Goal: Task Accomplishment & Management: Manage account settings

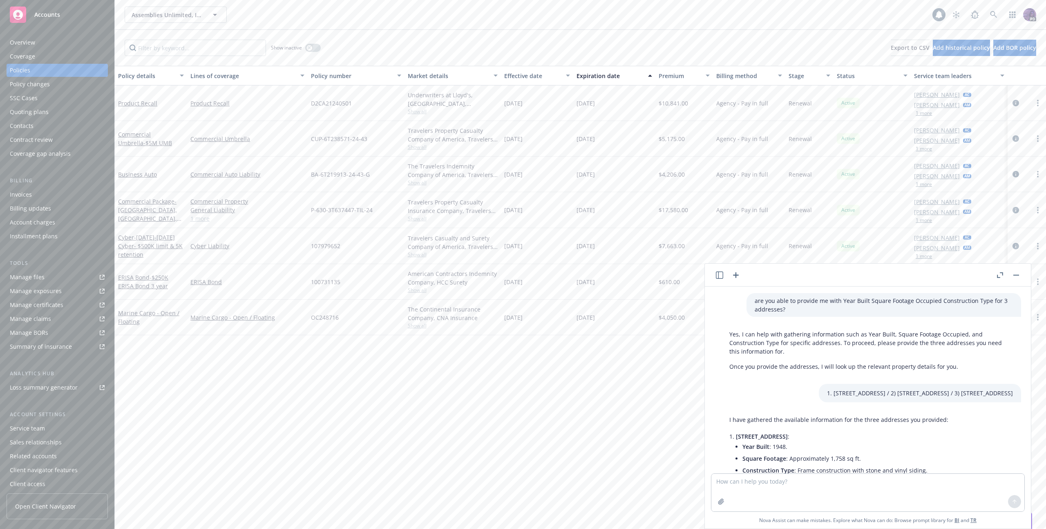
scroll to position [134, 0]
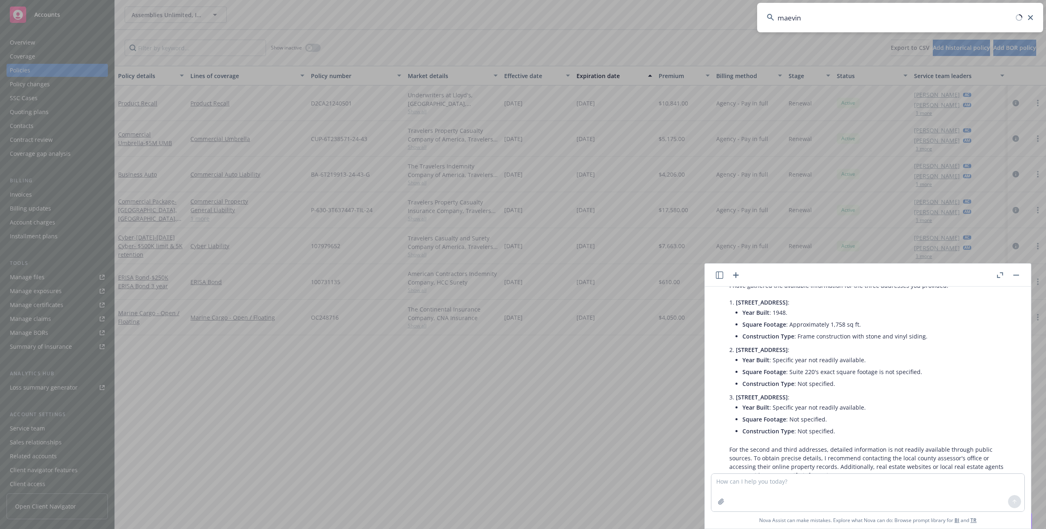
type input "maeving"
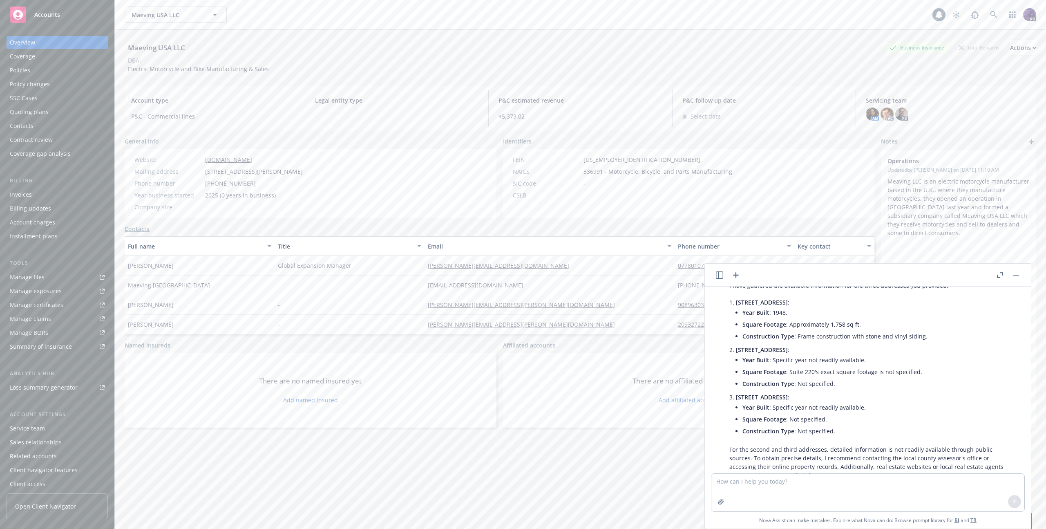
drag, startPoint x: 81, startPoint y: 77, endPoint x: 81, endPoint y: 72, distance: 4.5
click at [81, 76] on div "Overview Coverage Policies Policy changes SSC Cases Quoting plans Contacts Cont…" at bounding box center [57, 98] width 101 height 124
click at [81, 72] on div "Policies" at bounding box center [57, 70] width 95 height 13
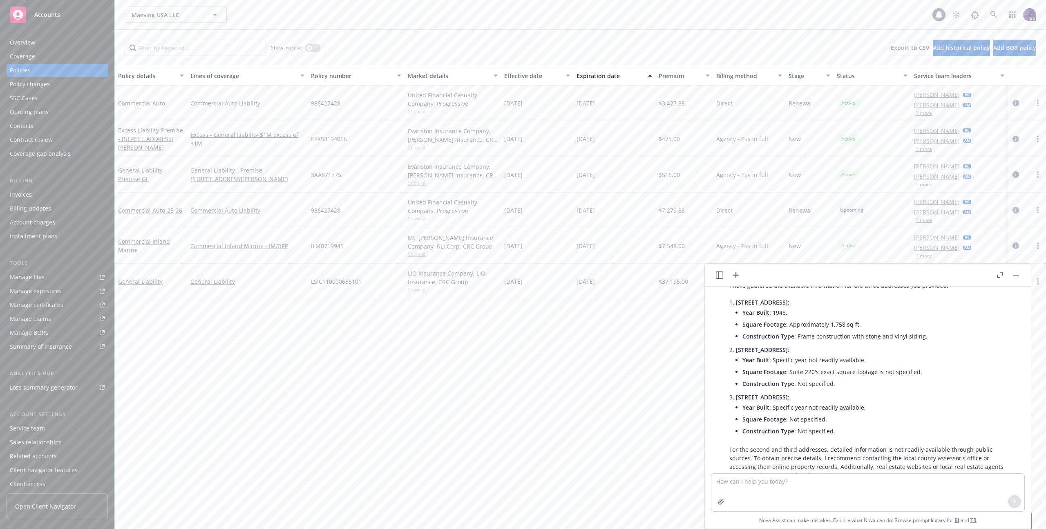
click at [1018, 210] on icon "circleInformation" at bounding box center [1016, 210] width 7 height 7
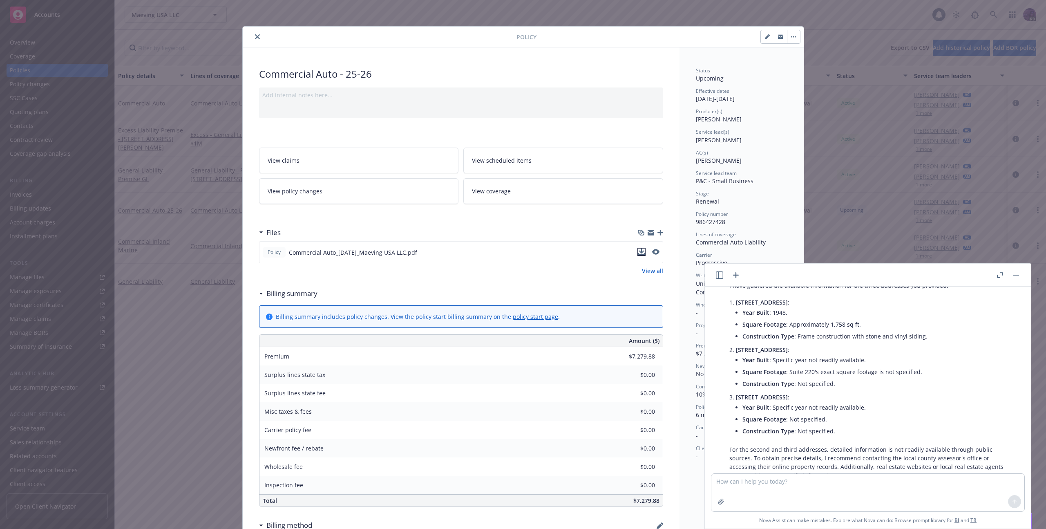
click at [638, 248] on icon "download file" at bounding box center [641, 251] width 7 height 7
click at [651, 252] on icon "preview file" at bounding box center [654, 252] width 7 height 6
click at [255, 39] on icon "close" at bounding box center [257, 36] width 5 height 5
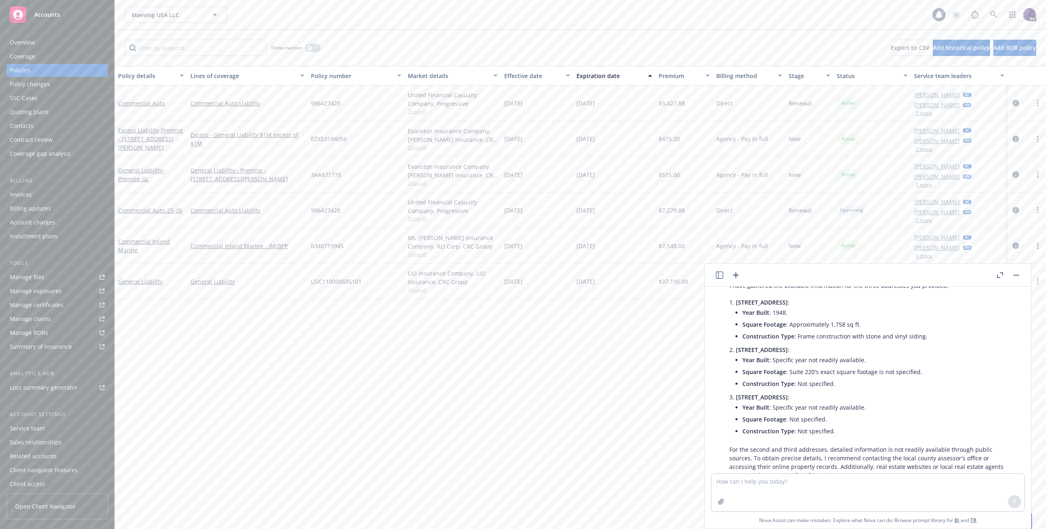
drag, startPoint x: 1012, startPoint y: 101, endPoint x: 1006, endPoint y: 103, distance: 7.0
click at [1013, 101] on icon "circleInformation" at bounding box center [1016, 103] width 7 height 7
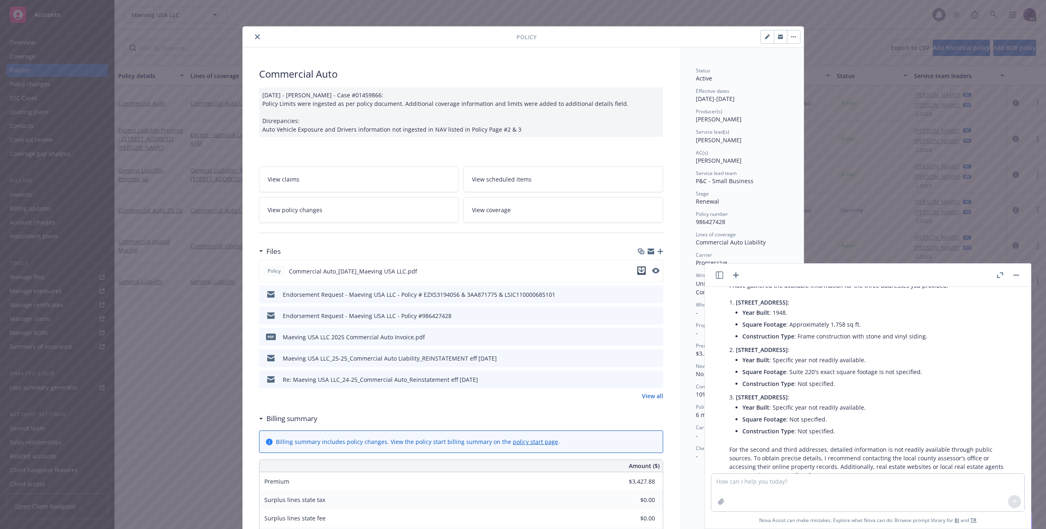
click at [640, 272] on icon "download file" at bounding box center [641, 270] width 7 height 7
click at [255, 37] on icon "close" at bounding box center [257, 36] width 5 height 5
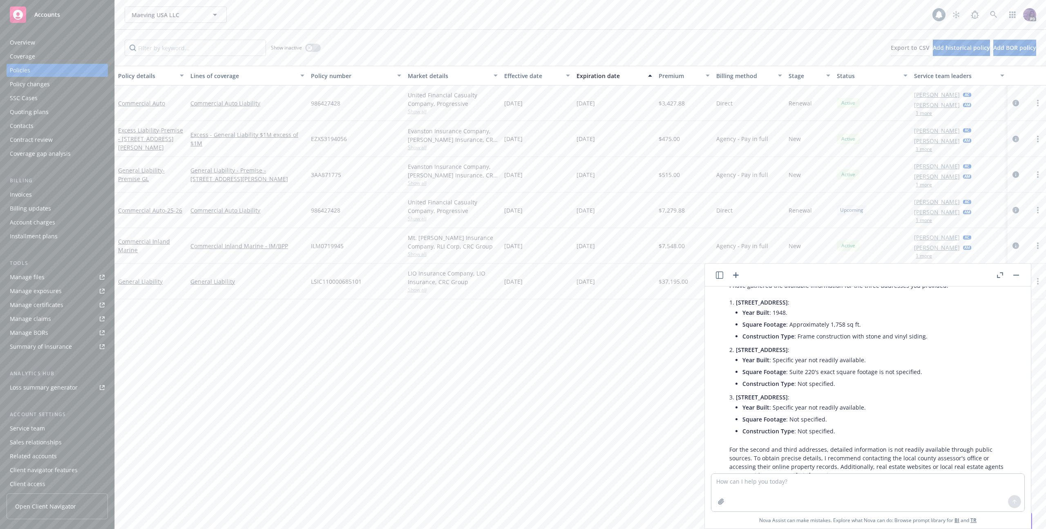
click at [282, 22] on div "Maeving USA LLC Maeving USA LLC" at bounding box center [529, 15] width 808 height 16
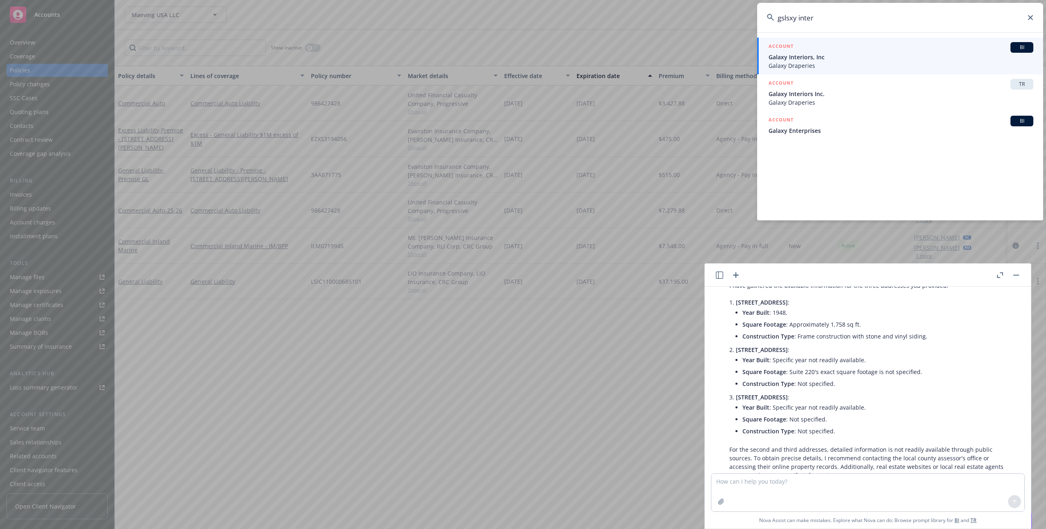
type input "gslsxy inter"
click at [794, 57] on span "Galaxy Interiors, Inc" at bounding box center [901, 57] width 265 height 9
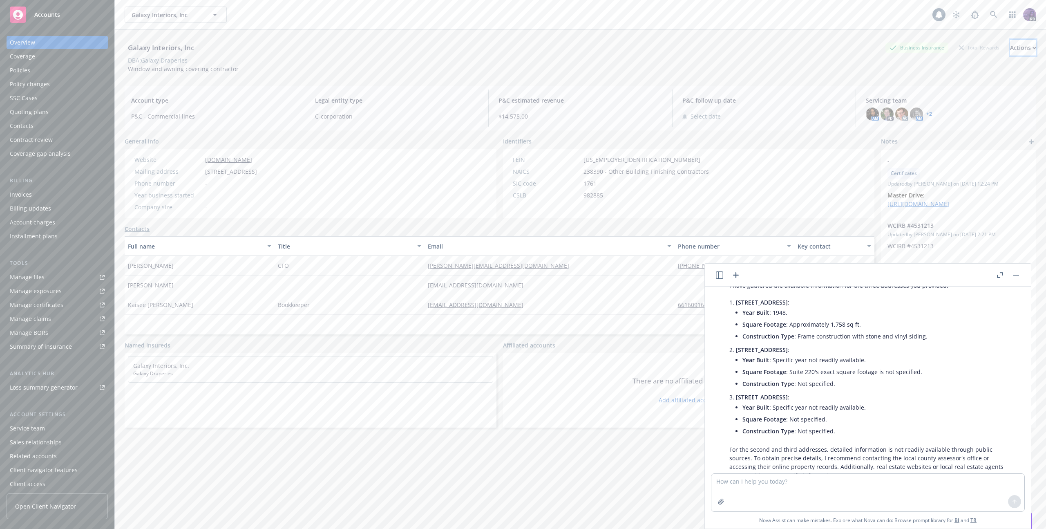
click at [1010, 45] on div "Actions" at bounding box center [1023, 48] width 26 height 16
drag, startPoint x: 951, startPoint y: 101, endPoint x: 936, endPoint y: 104, distance: 14.9
click at [951, 101] on link "Copy logging email" at bounding box center [969, 102] width 134 height 16
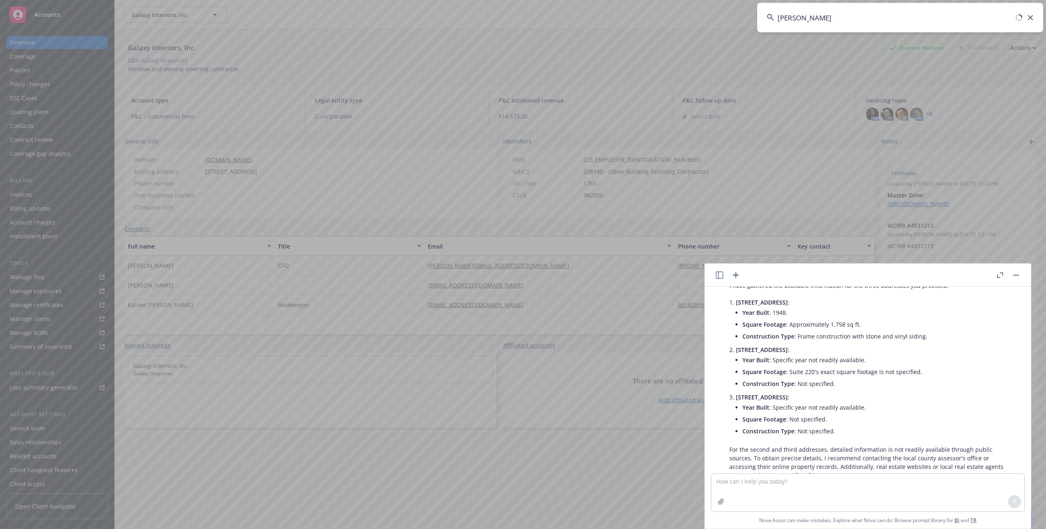
type input "mark crane"
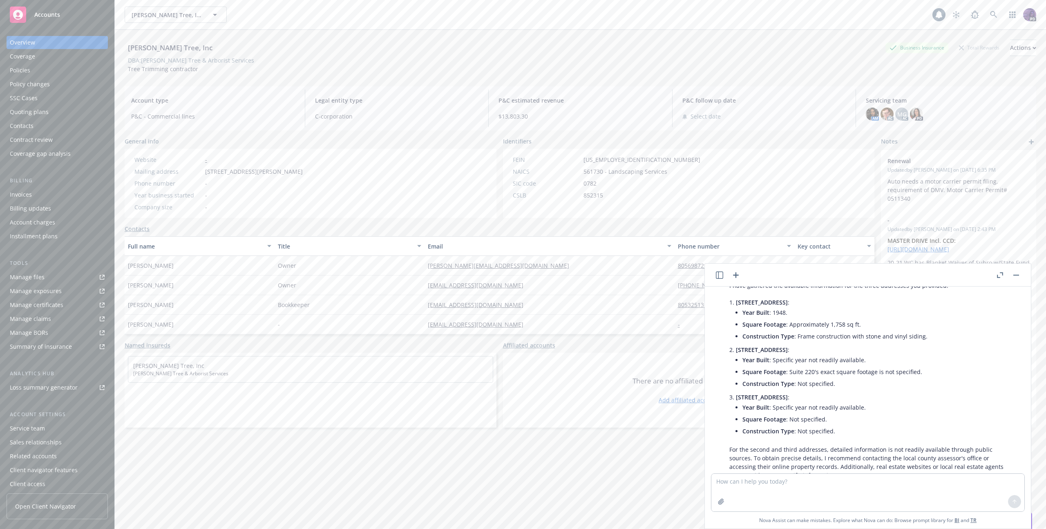
click at [1019, 269] on header at bounding box center [868, 275] width 326 height 23
click at [1017, 273] on button "button" at bounding box center [1017, 275] width 10 height 10
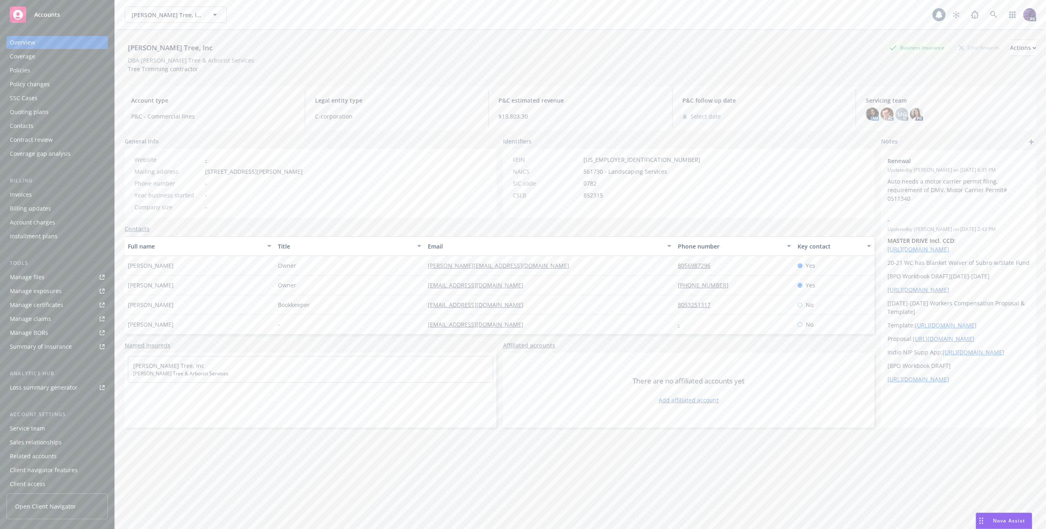
click at [70, 69] on div "Policies" at bounding box center [57, 70] width 95 height 13
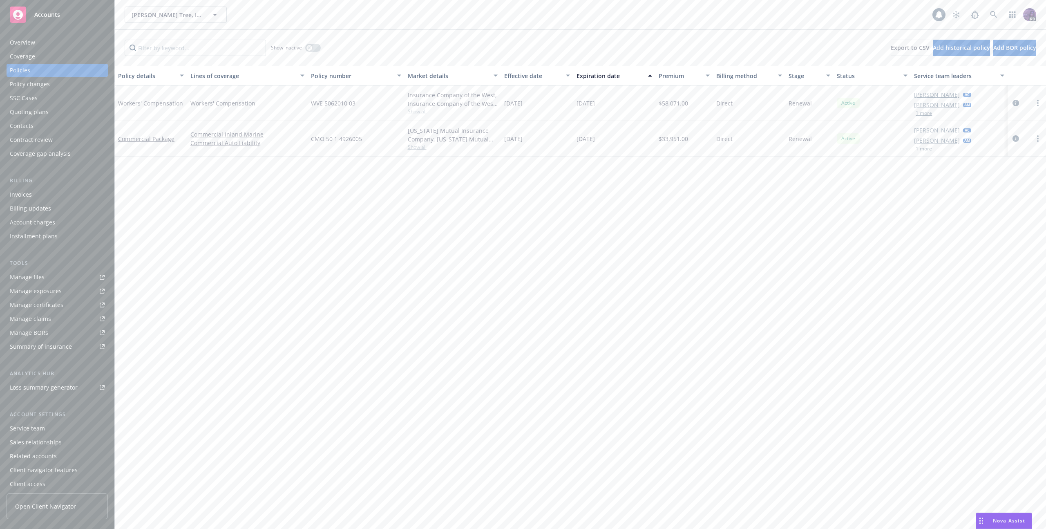
click at [48, 117] on div "Quoting plans" at bounding box center [57, 111] width 95 height 13
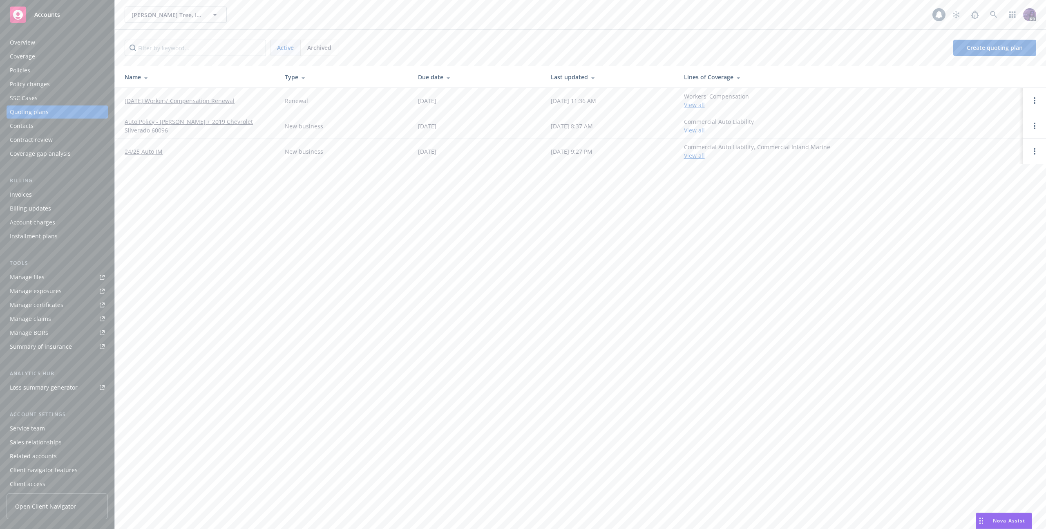
click at [207, 101] on link "[DATE] Workers' Compensation Renewal" at bounding box center [180, 100] width 110 height 9
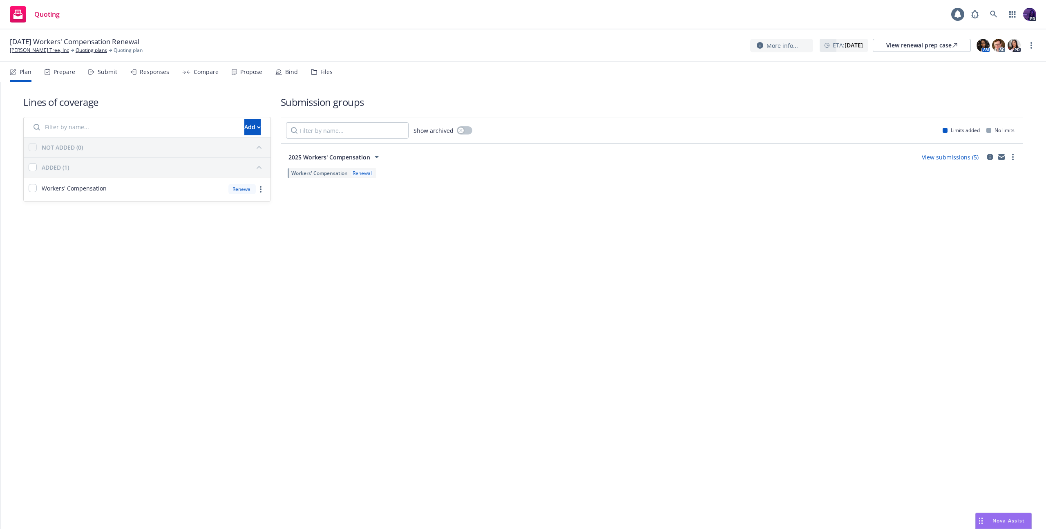
click at [926, 155] on link "View submissions (5)" at bounding box center [950, 157] width 57 height 8
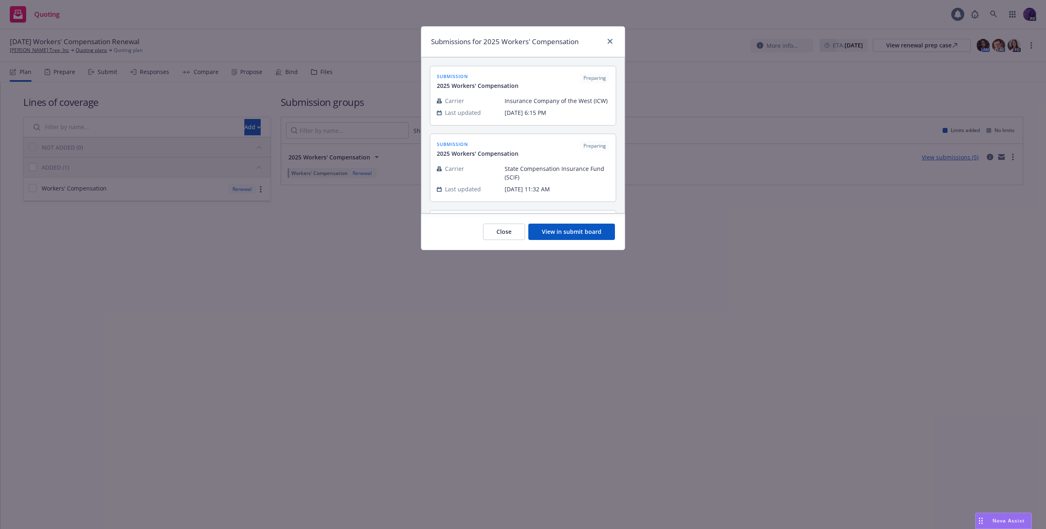
click at [608, 239] on button "View in submit board" at bounding box center [571, 232] width 87 height 16
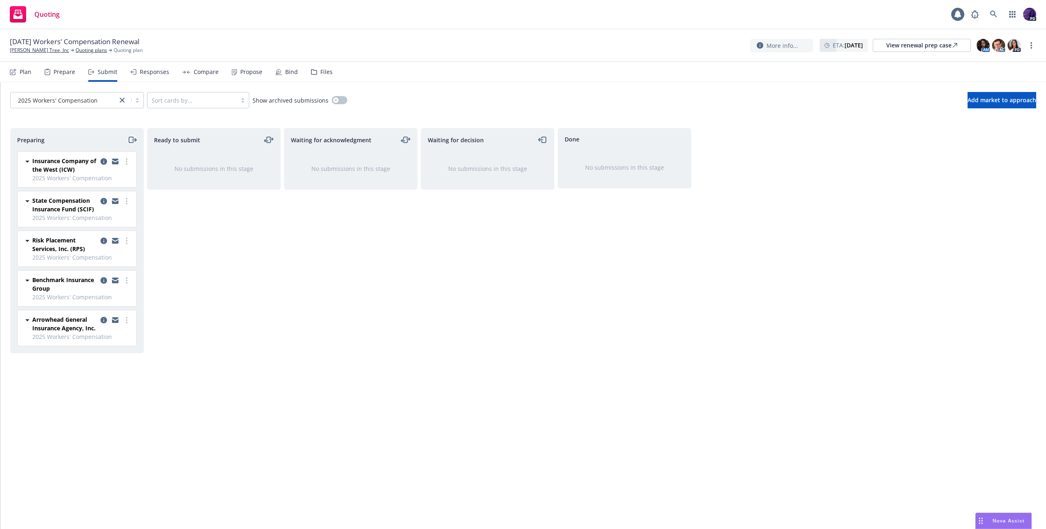
click at [133, 139] on icon "moveRight" at bounding box center [132, 140] width 9 height 10
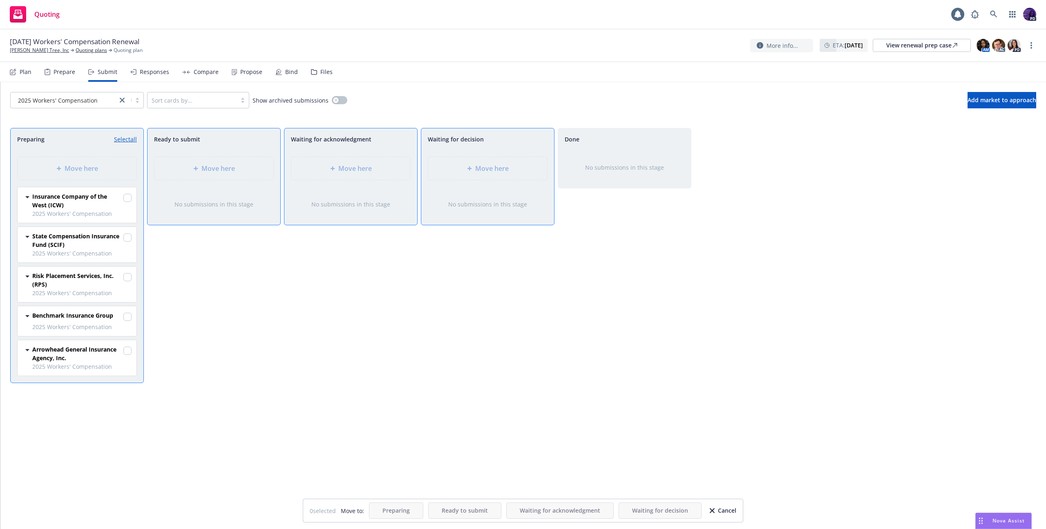
click at [133, 139] on link "Select all" at bounding box center [125, 139] width 23 height 9
checkbox input "true"
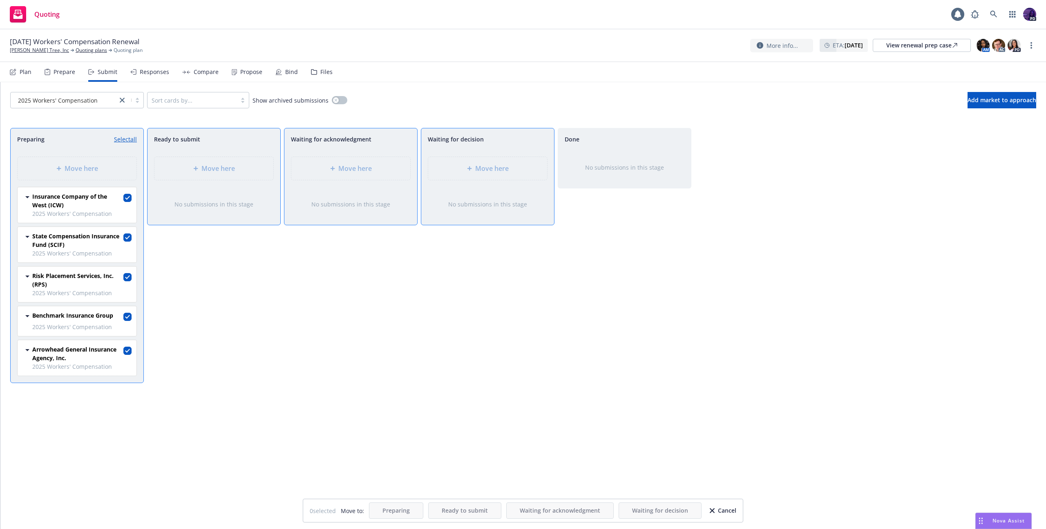
checkbox input "true"
click at [497, 171] on span "Move here" at bounding box center [492, 168] width 34 height 10
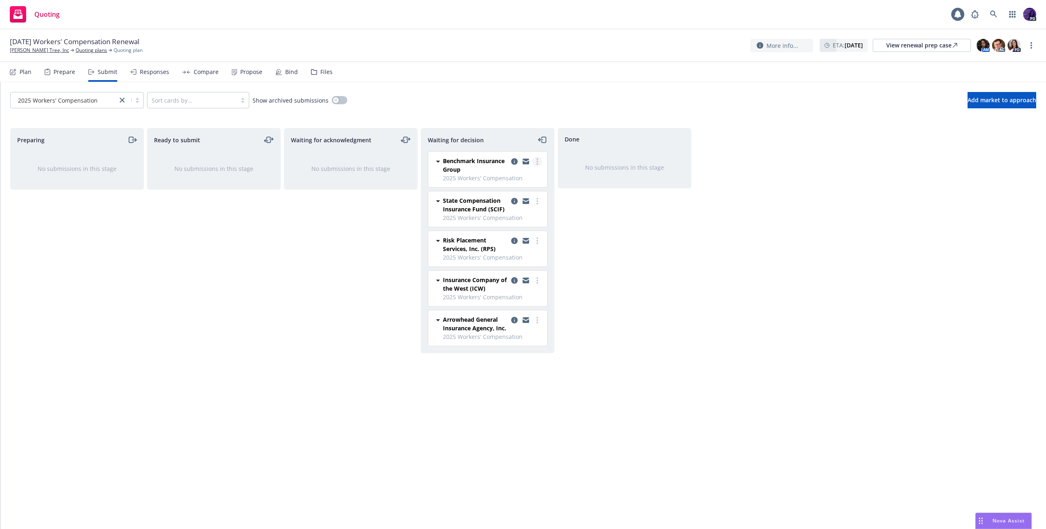
click at [537, 160] on icon "more" at bounding box center [538, 161] width 2 height 7
click at [516, 222] on link "Add declined decision" at bounding box center [501, 227] width 82 height 16
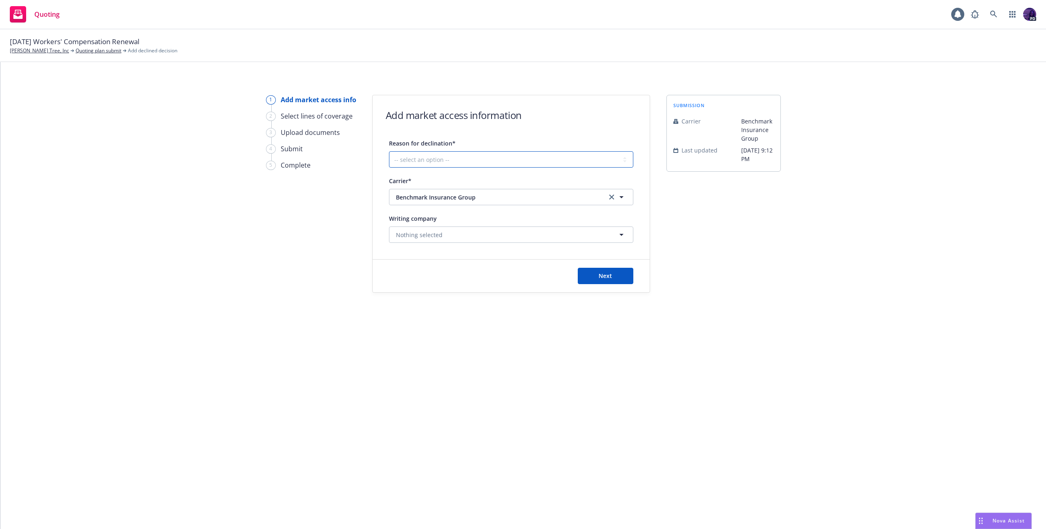
click at [542, 152] on select "-- select an option -- Cannot compete with other markets Carrier non-renewed Ca…" at bounding box center [511, 159] width 244 height 16
select select "DOES_NOT_FIT_UNDERWRITER_APPETITE"
click at [597, 276] on button "Next" at bounding box center [606, 276] width 56 height 16
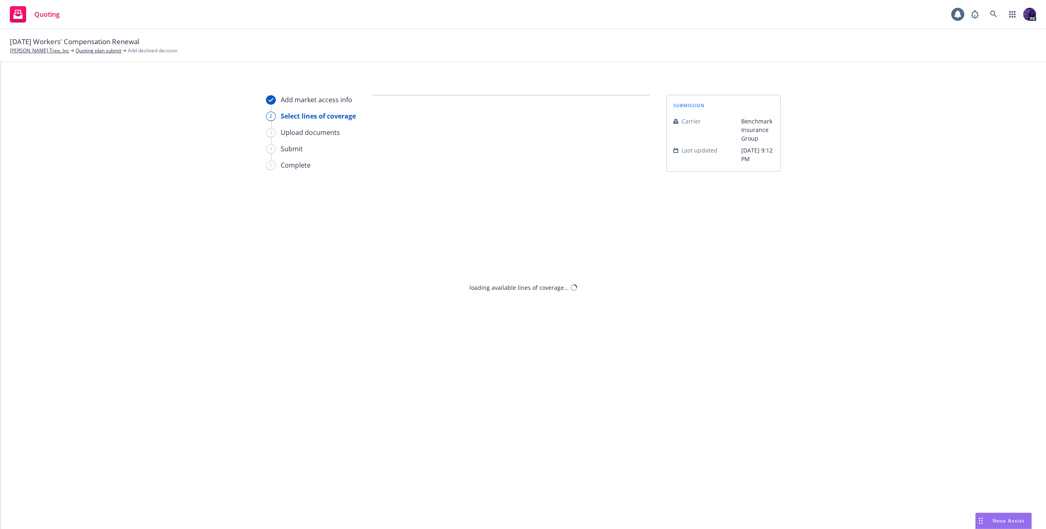
select select "DOES_NOT_FIT_UNDERWRITER_APPETITE"
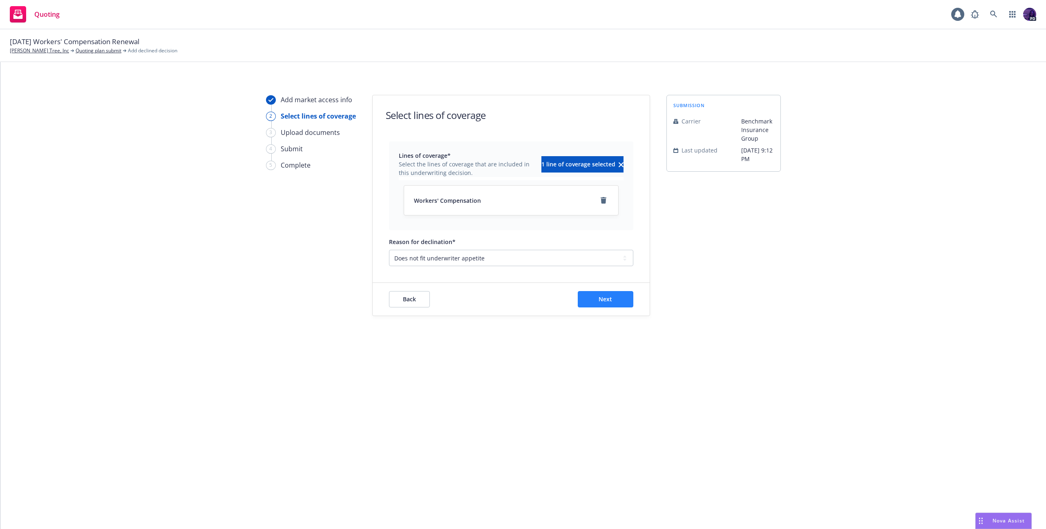
drag, startPoint x: 594, startPoint y: 290, endPoint x: 594, endPoint y: 297, distance: 7.4
click at [594, 291] on div "Back Next" at bounding box center [511, 299] width 277 height 33
click at [594, 298] on button "Next" at bounding box center [606, 299] width 56 height 16
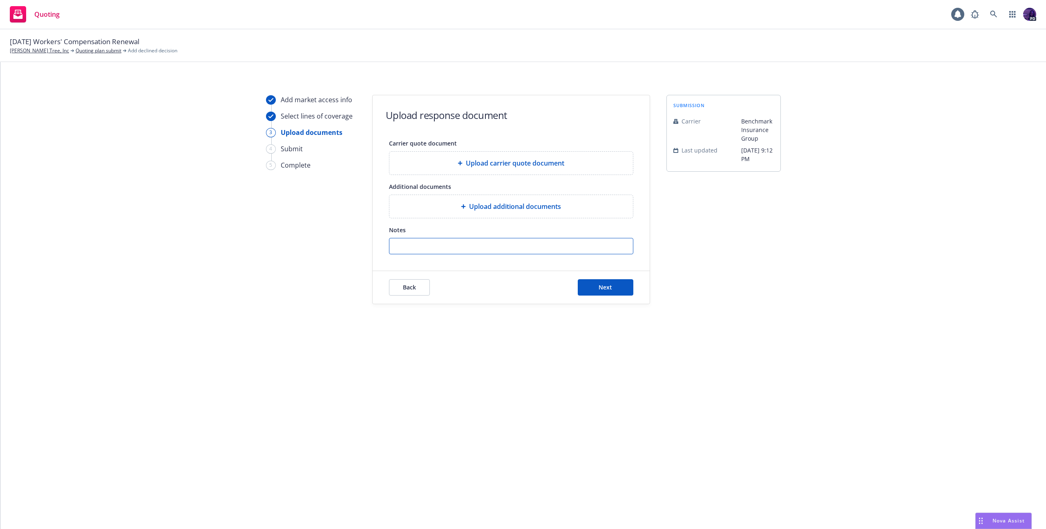
click at [430, 251] on input "Notes" at bounding box center [512, 246] width 244 height 16
paste input "We appreciate the submission for the above-mentioned account. However, in furth…"
type input "We appreciate the submission for the above-mentioned account. However, in furth…"
click at [615, 285] on button "Next" at bounding box center [606, 287] width 56 height 16
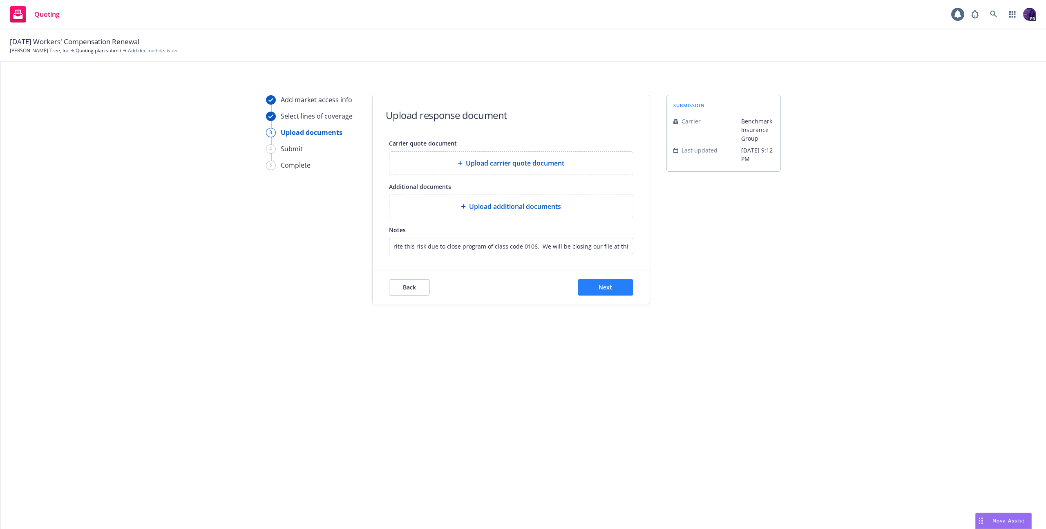
scroll to position [0, 0]
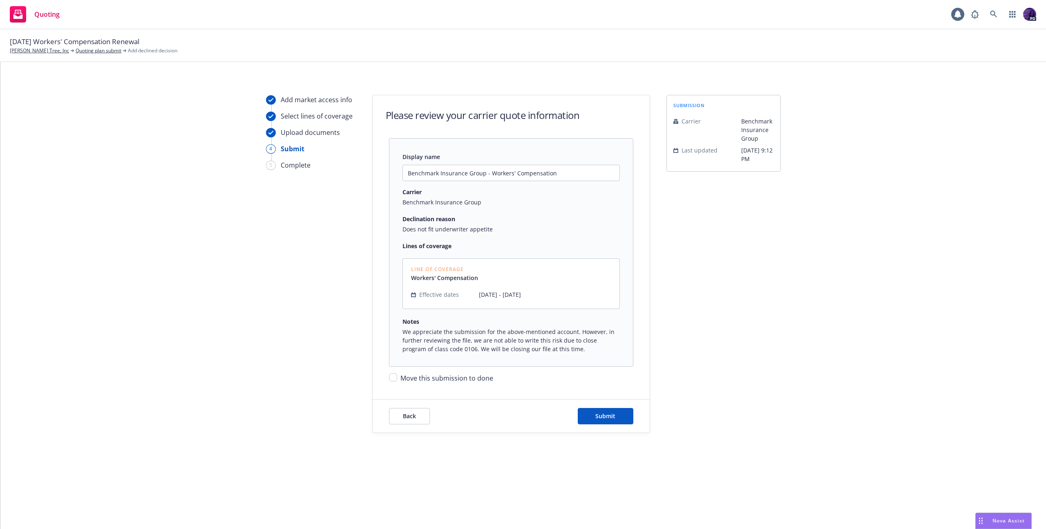
drag, startPoint x: 447, startPoint y: 380, endPoint x: 507, endPoint y: 399, distance: 62.8
click at [450, 380] on span "Move this submission to done" at bounding box center [447, 378] width 93 height 9
drag, startPoint x: 425, startPoint y: 377, endPoint x: 437, endPoint y: 378, distance: 11.6
click at [425, 377] on span "Move this submission to done" at bounding box center [447, 378] width 93 height 9
click at [397, 377] on input "Move this submission to done" at bounding box center [393, 377] width 8 height 8
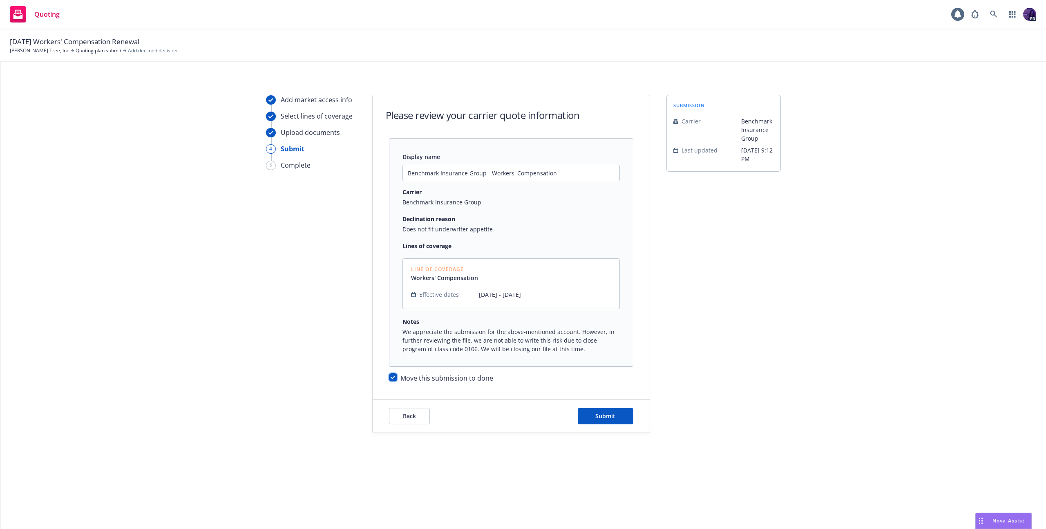
checkbox input "true"
click at [620, 420] on button "Submit" at bounding box center [606, 416] width 56 height 16
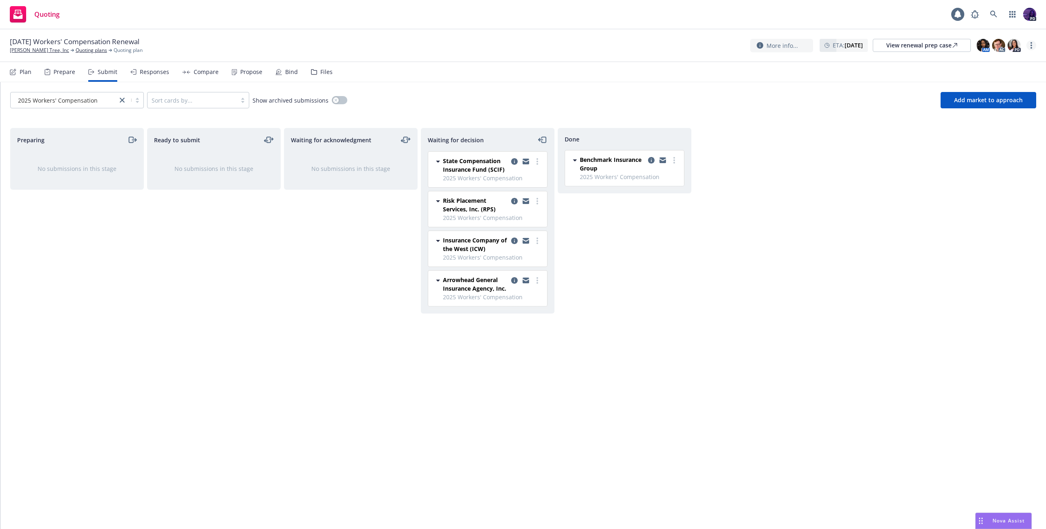
click at [1034, 43] on link "more" at bounding box center [1032, 45] width 10 height 10
click at [978, 60] on link "Copy logging email" at bounding box center [990, 62] width 91 height 16
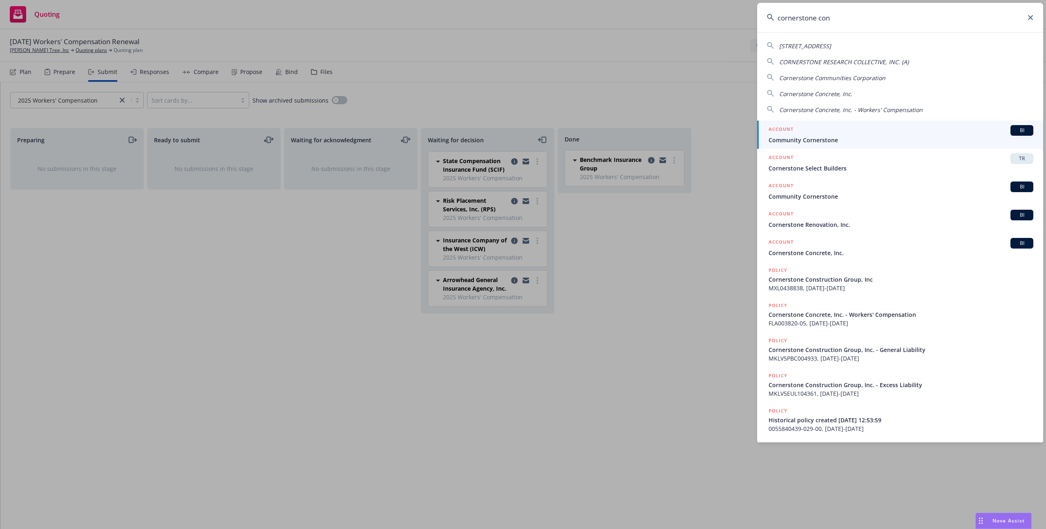
type input "cornerstone cons"
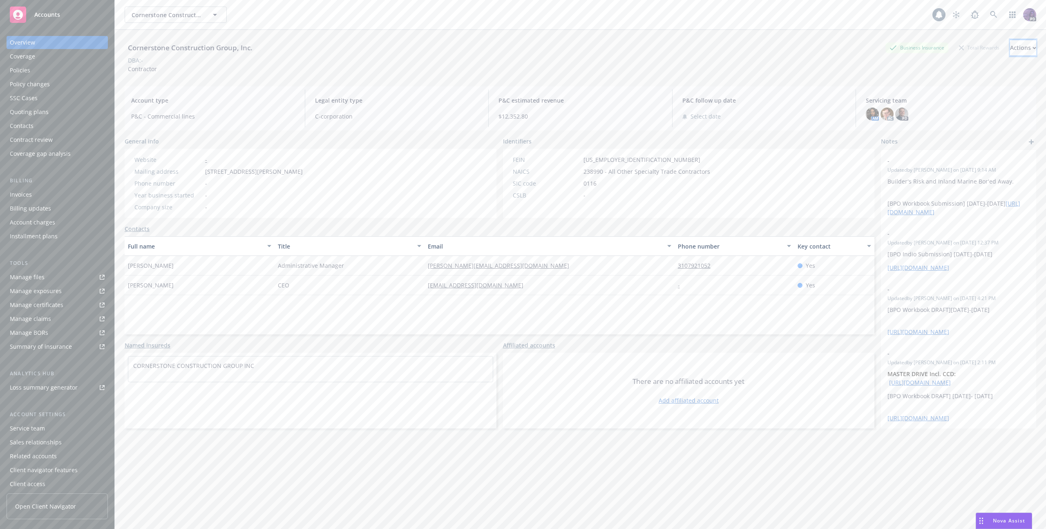
click at [1018, 46] on button "Actions" at bounding box center [1023, 48] width 26 height 16
click at [949, 103] on link "Copy logging email" at bounding box center [969, 102] width 134 height 16
click at [269, 9] on div "Cornerstone Construction Group, Inc. Cornerstone Construction Group, Inc." at bounding box center [529, 15] width 808 height 16
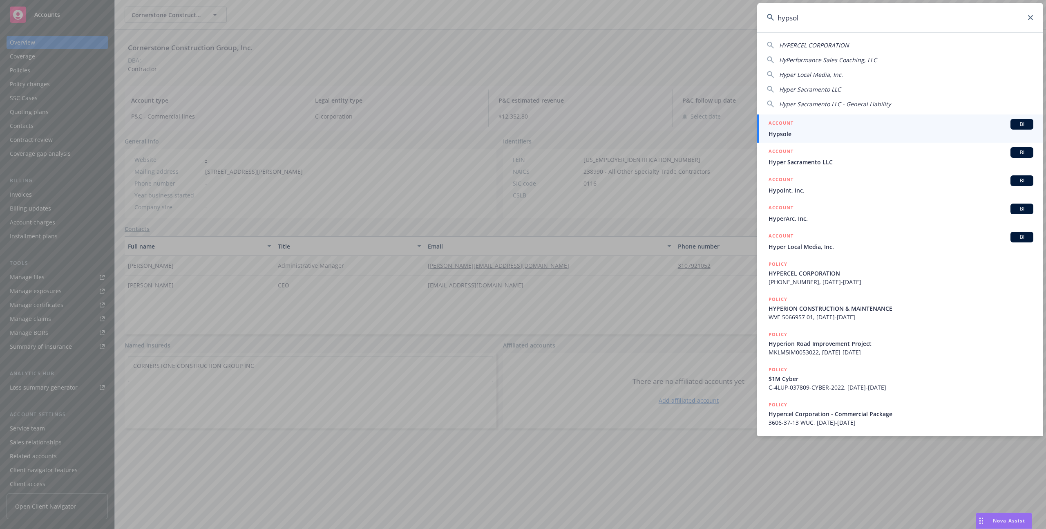
type input "hypsole"
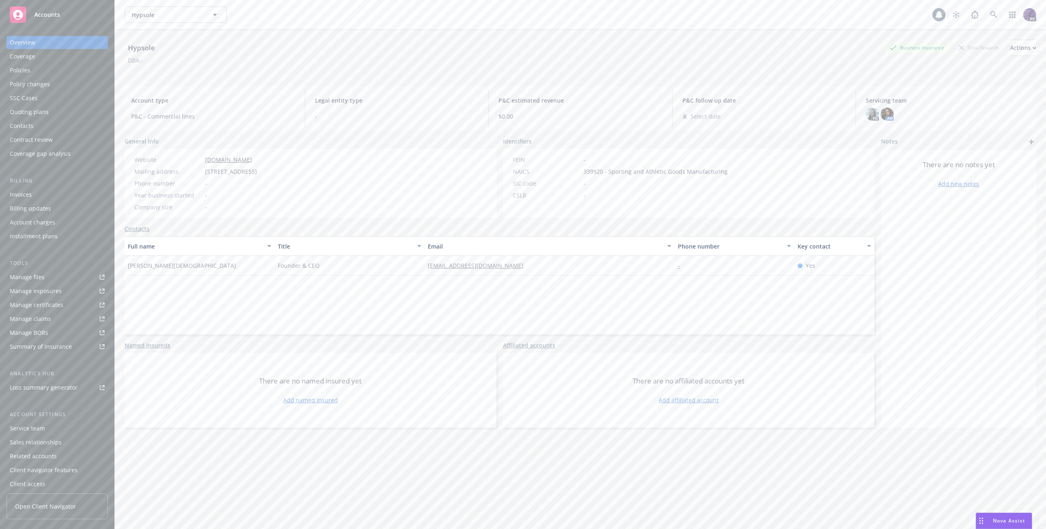
click at [53, 74] on div "Policies" at bounding box center [57, 70] width 95 height 13
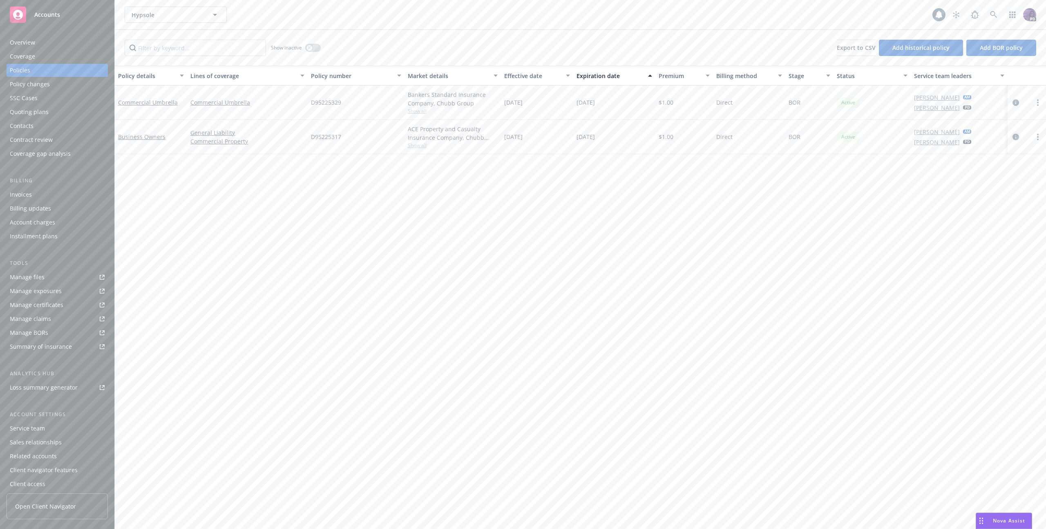
click at [1015, 135] on icon "circleInformation" at bounding box center [1016, 137] width 7 height 7
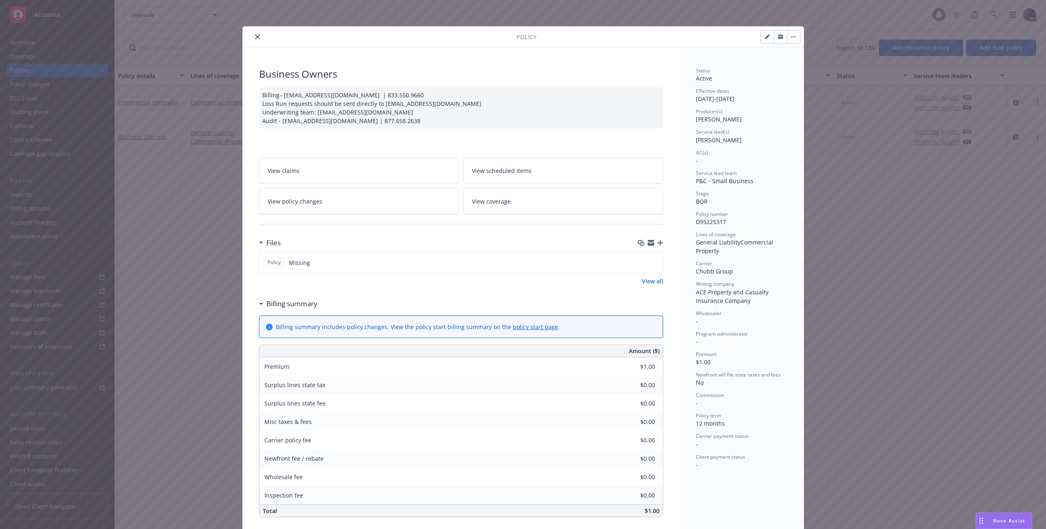
click at [255, 36] on icon "close" at bounding box center [257, 36] width 5 height 5
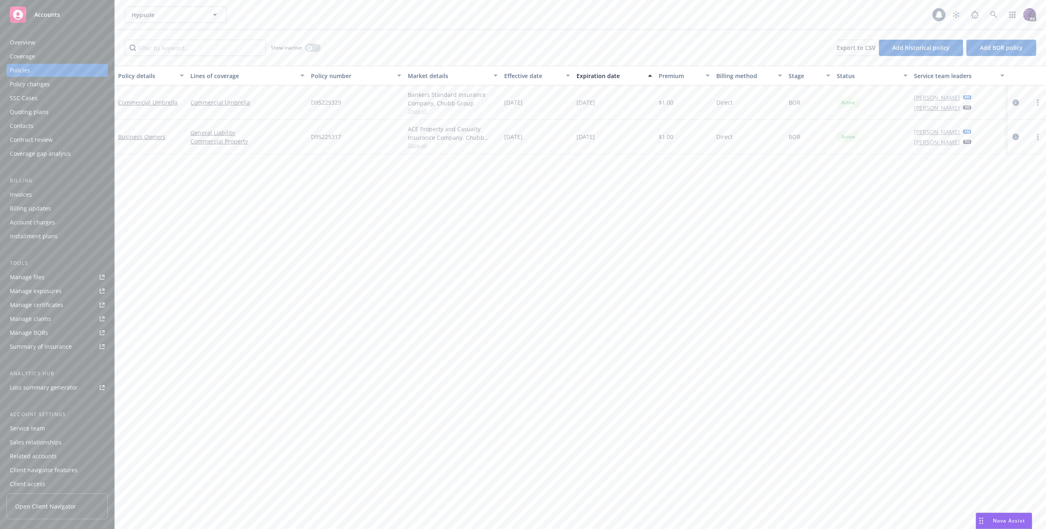
click at [57, 42] on div "Overview" at bounding box center [57, 42] width 95 height 13
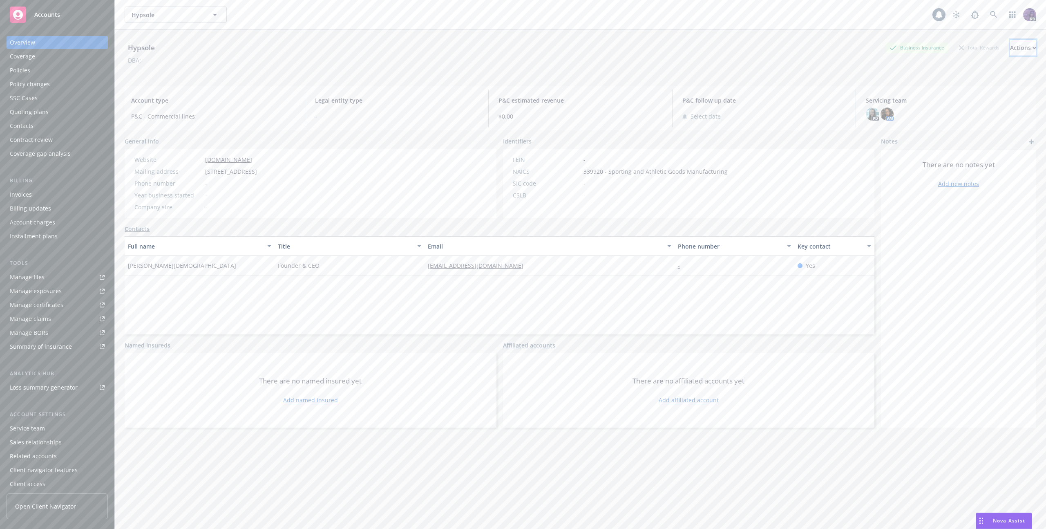
click at [1010, 54] on div "Actions" at bounding box center [1023, 48] width 26 height 16
click at [958, 103] on link "Copy logging email" at bounding box center [969, 102] width 134 height 16
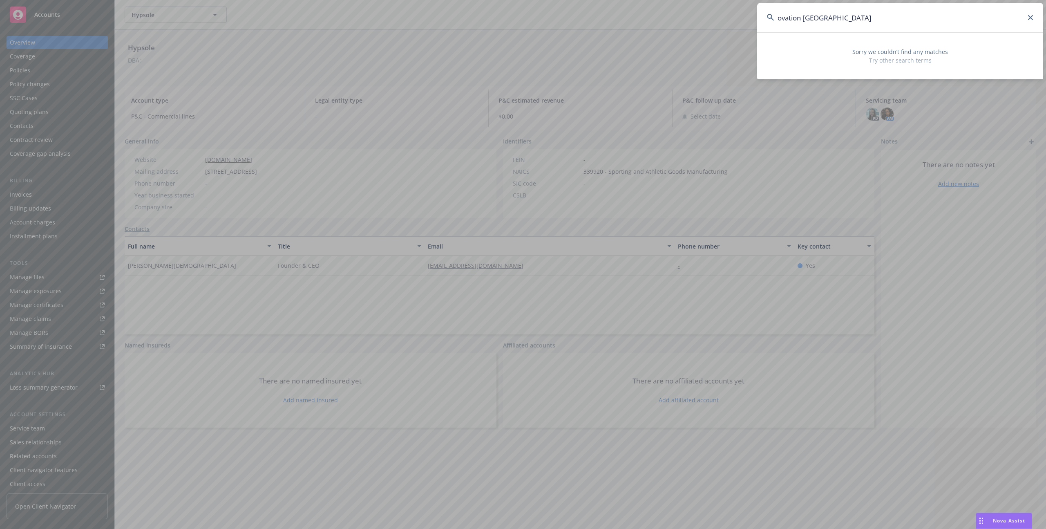
drag, startPoint x: 791, startPoint y: 16, endPoint x: 714, endPoint y: 12, distance: 77.3
click at [714, 12] on div "ovation hollywood Sorry we couldn’t find any matches Try other search terms" at bounding box center [523, 264] width 1046 height 529
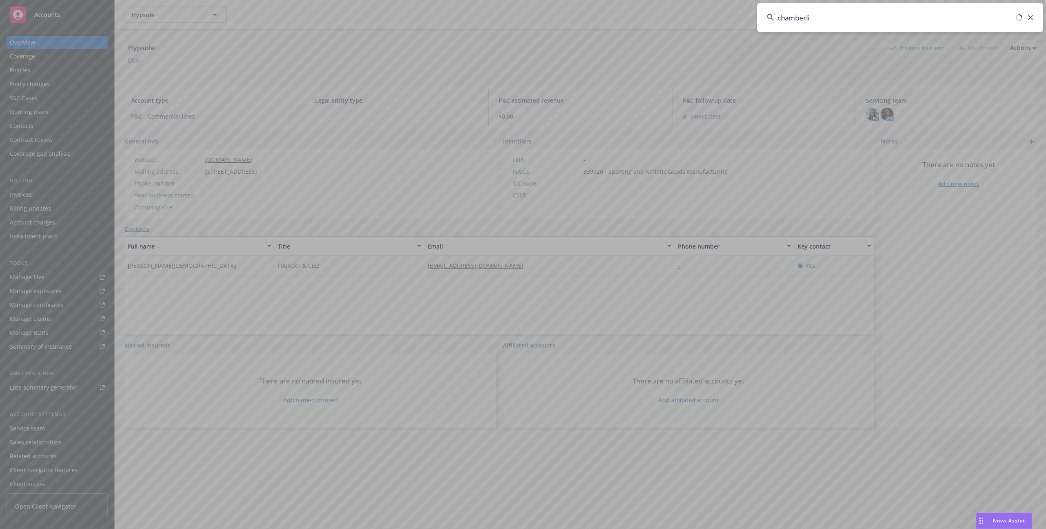
type input "chamberlin"
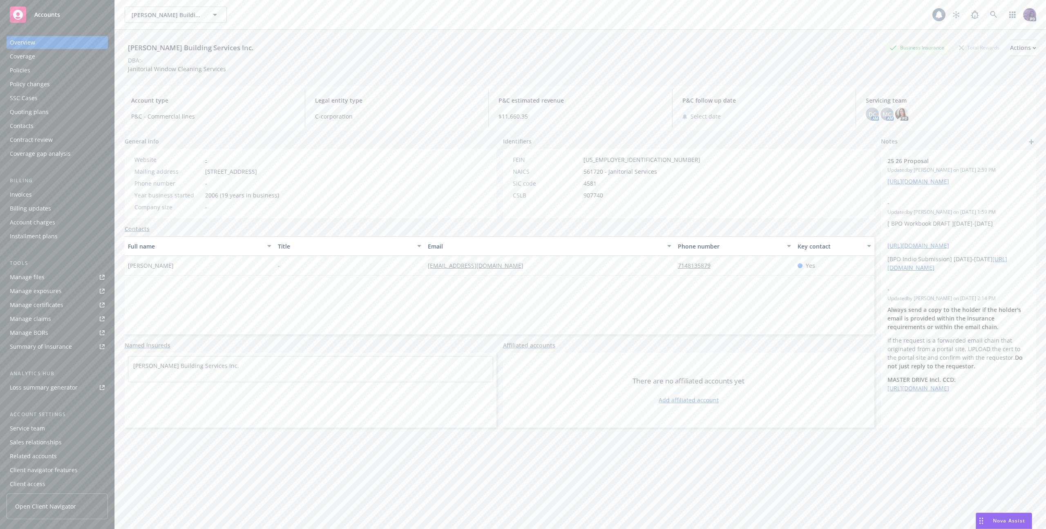
click at [49, 67] on div "Policies" at bounding box center [57, 70] width 95 height 13
